Goal: Task Accomplishment & Management: Complete application form

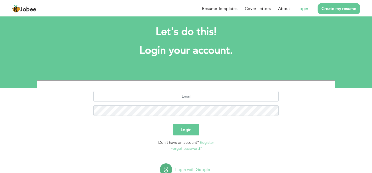
scroll to position [25, 0]
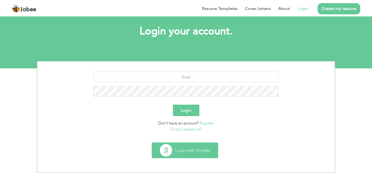
click at [184, 152] on button "Login with Google" at bounding box center [185, 150] width 66 height 15
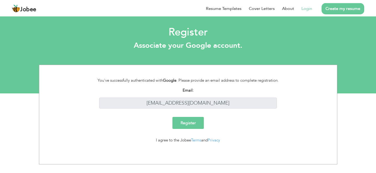
click at [189, 122] on input "Register" at bounding box center [187, 123] width 31 height 12
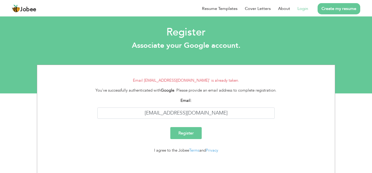
click at [305, 8] on link "Login" at bounding box center [302, 8] width 11 height 6
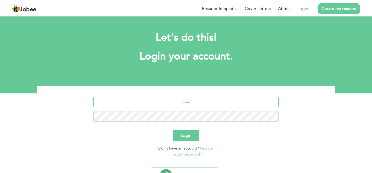
click at [189, 105] on input "text" at bounding box center [185, 102] width 185 height 10
click at [189, 104] on input "text" at bounding box center [185, 102] width 185 height 10
type input "[EMAIL_ADDRESS][DOMAIN_NAME]"
click at [188, 137] on button "Login" at bounding box center [186, 136] width 26 height 12
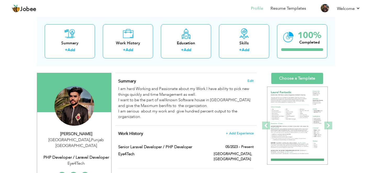
scroll to position [27, 0]
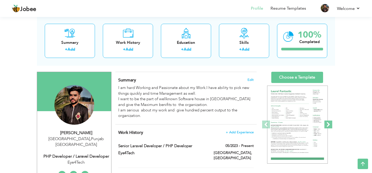
click at [330, 125] on span at bounding box center [328, 125] width 8 height 8
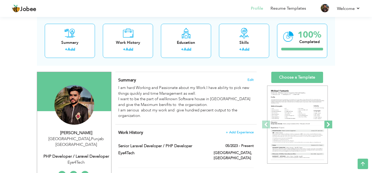
click at [330, 125] on span at bounding box center [328, 125] width 8 height 8
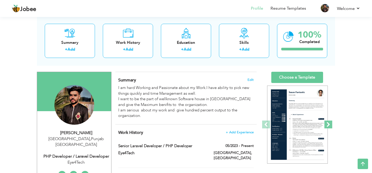
click at [330, 125] on span at bounding box center [328, 125] width 8 height 8
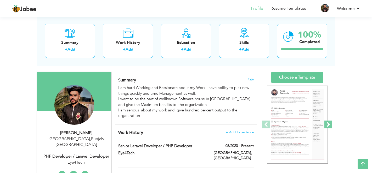
click at [330, 125] on span at bounding box center [328, 125] width 8 height 8
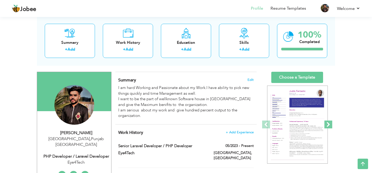
click at [330, 125] on span at bounding box center [328, 125] width 8 height 8
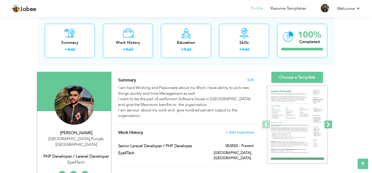
click at [330, 125] on span at bounding box center [328, 125] width 8 height 8
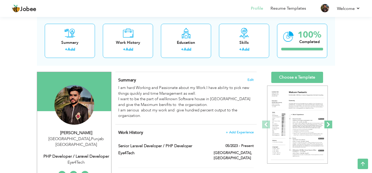
click at [330, 125] on span at bounding box center [328, 125] width 8 height 8
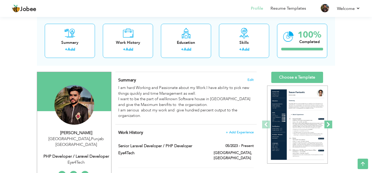
click at [330, 125] on span at bounding box center [328, 125] width 8 height 8
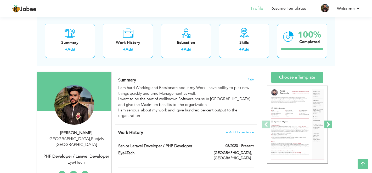
click at [330, 125] on span at bounding box center [328, 125] width 8 height 8
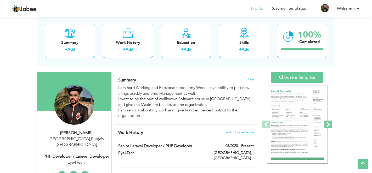
click at [330, 125] on span at bounding box center [328, 125] width 8 height 8
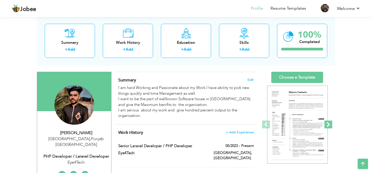
click at [330, 125] on span at bounding box center [328, 125] width 8 height 8
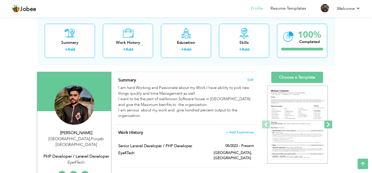
click at [330, 125] on span at bounding box center [328, 125] width 8 height 8
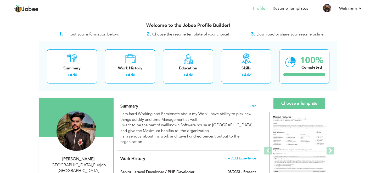
scroll to position [0, 0]
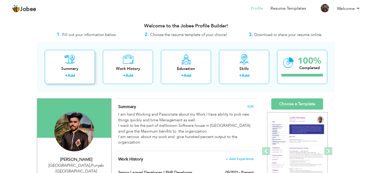
click at [71, 67] on div "Summary" at bounding box center [70, 68] width 42 height 5
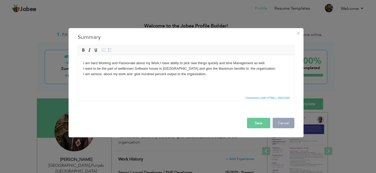
click at [287, 124] on button "Cancel" at bounding box center [284, 123] width 22 height 10
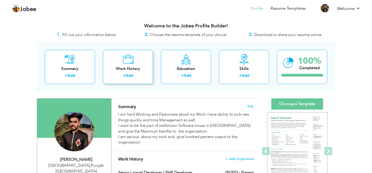
click at [128, 76] on link "Add" at bounding box center [130, 75] width 8 height 5
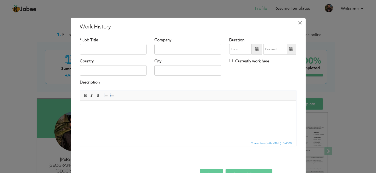
click at [298, 24] on span "×" at bounding box center [300, 22] width 4 height 9
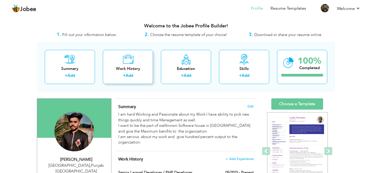
click at [134, 72] on div "Work History + Add" at bounding box center [128, 67] width 50 height 34
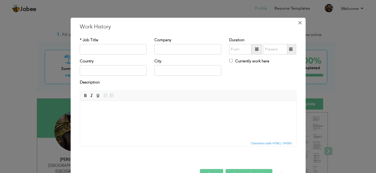
click at [298, 21] on span "×" at bounding box center [300, 22] width 4 height 9
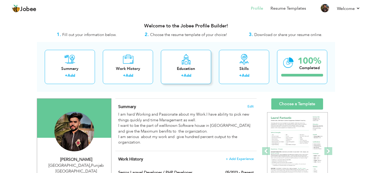
click at [189, 73] on link "Add" at bounding box center [188, 75] width 8 height 5
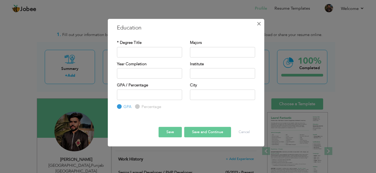
click at [262, 22] on button "×" at bounding box center [259, 24] width 8 height 8
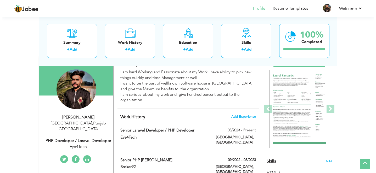
scroll to position [71, 0]
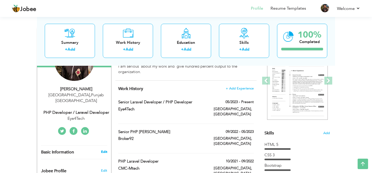
click at [105, 150] on link "Edit" at bounding box center [104, 152] width 6 height 5
type input "[DEMOGRAPHIC_DATA]"
type input "Saleem"
type input "03024286698"
select select "number:166"
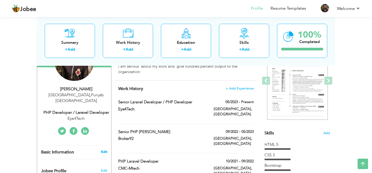
type input "[GEOGRAPHIC_DATA]"
select select "number:6"
type input "Eye4Tech"
type input "PHP Developer / Laravel Developer"
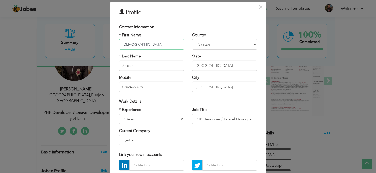
scroll to position [21, 0]
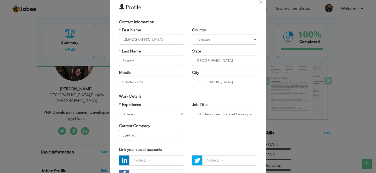
click at [175, 136] on input "Eye4Tech" at bounding box center [151, 135] width 65 height 10
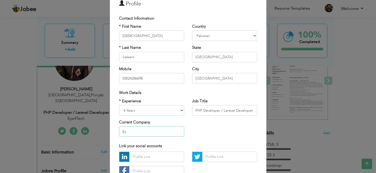
type input "E"
type input "d"
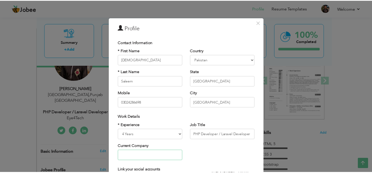
scroll to position [63, 0]
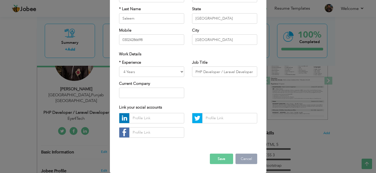
click at [248, 162] on button "Cancel" at bounding box center [246, 159] width 22 height 10
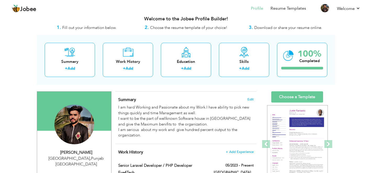
scroll to position [30, 0]
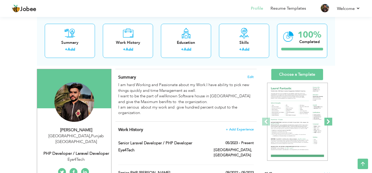
click at [328, 121] on span at bounding box center [328, 122] width 8 height 8
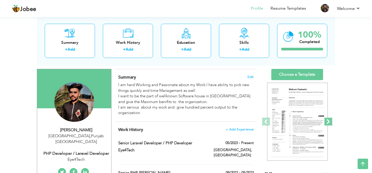
click at [328, 121] on span at bounding box center [328, 122] width 8 height 8
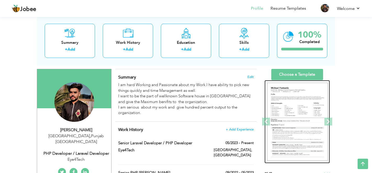
click at [301, 105] on img at bounding box center [297, 122] width 61 height 78
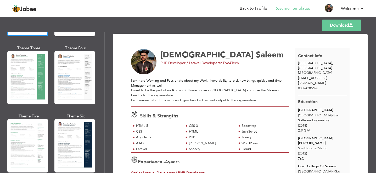
scroll to position [14, 0]
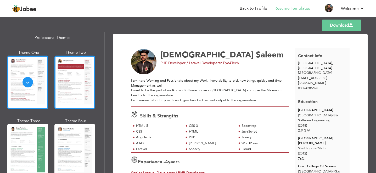
click at [76, 84] on div at bounding box center [74, 83] width 41 height 54
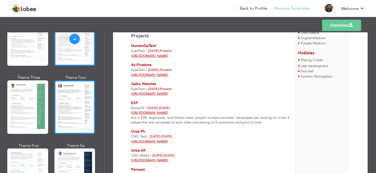
scroll to position [65, 0]
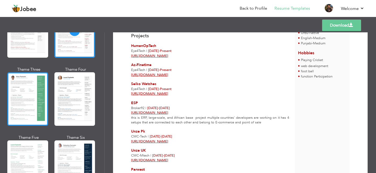
click at [19, 95] on div at bounding box center [27, 99] width 41 height 54
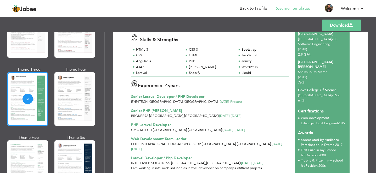
scroll to position [79, 0]
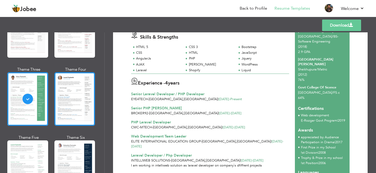
click at [70, 99] on div at bounding box center [74, 99] width 41 height 54
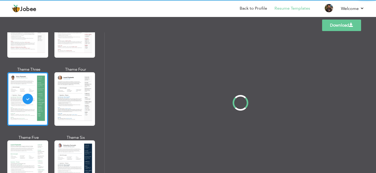
scroll to position [0, 0]
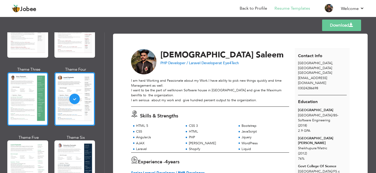
click at [26, 94] on div at bounding box center [27, 99] width 41 height 54
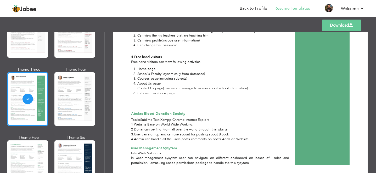
scroll to position [660, 0]
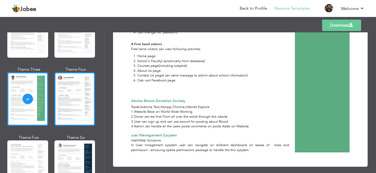
click at [61, 109] on div at bounding box center [74, 99] width 41 height 54
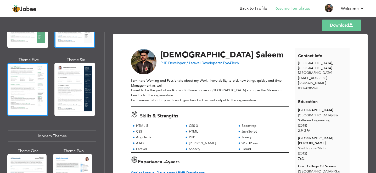
scroll to position [149, 0]
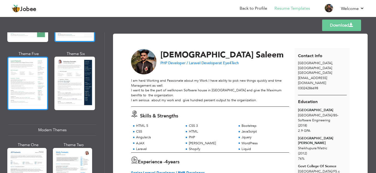
click at [23, 92] on div at bounding box center [27, 84] width 41 height 54
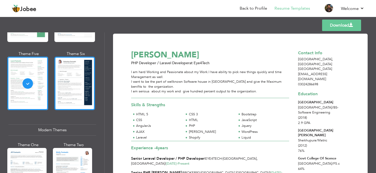
click at [72, 84] on div at bounding box center [74, 84] width 41 height 54
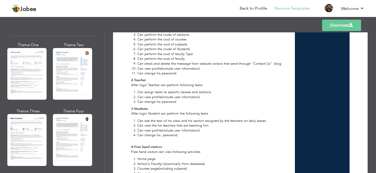
scroll to position [254, 0]
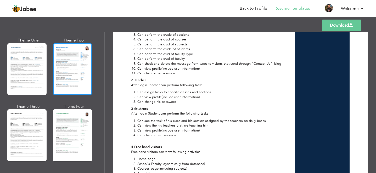
click at [67, 77] on div at bounding box center [72, 69] width 39 height 52
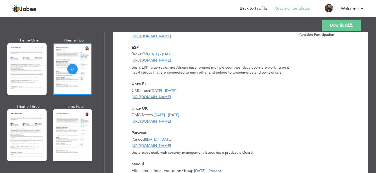
scroll to position [375, 0]
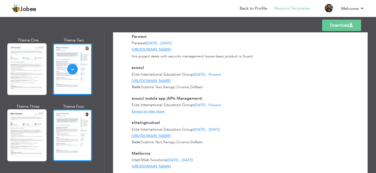
click at [79, 127] on div at bounding box center [72, 136] width 39 height 52
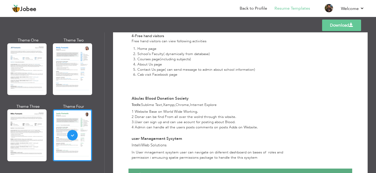
scroll to position [785, 0]
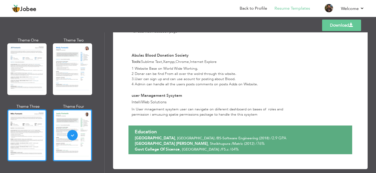
click at [38, 128] on div at bounding box center [26, 136] width 39 height 52
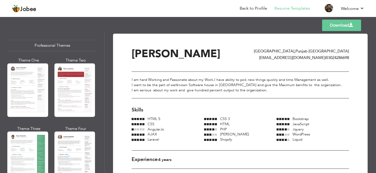
scroll to position [0, 0]
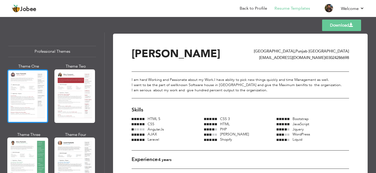
click at [39, 96] on div at bounding box center [27, 97] width 41 height 54
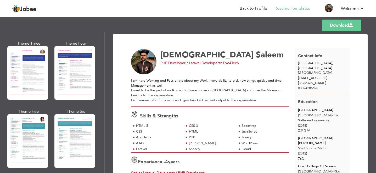
scroll to position [706, 0]
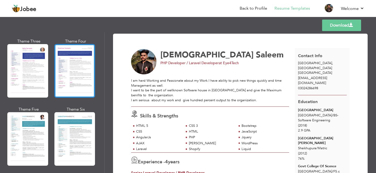
click at [66, 67] on div at bounding box center [74, 71] width 41 height 54
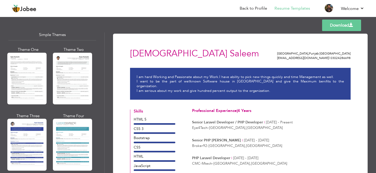
scroll to position [926, 0]
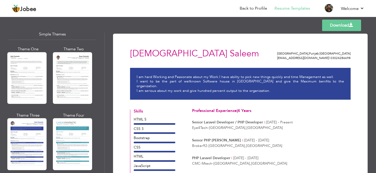
click at [338, 26] on link "Download" at bounding box center [341, 26] width 39 height 12
